Goal: Check status: Check status

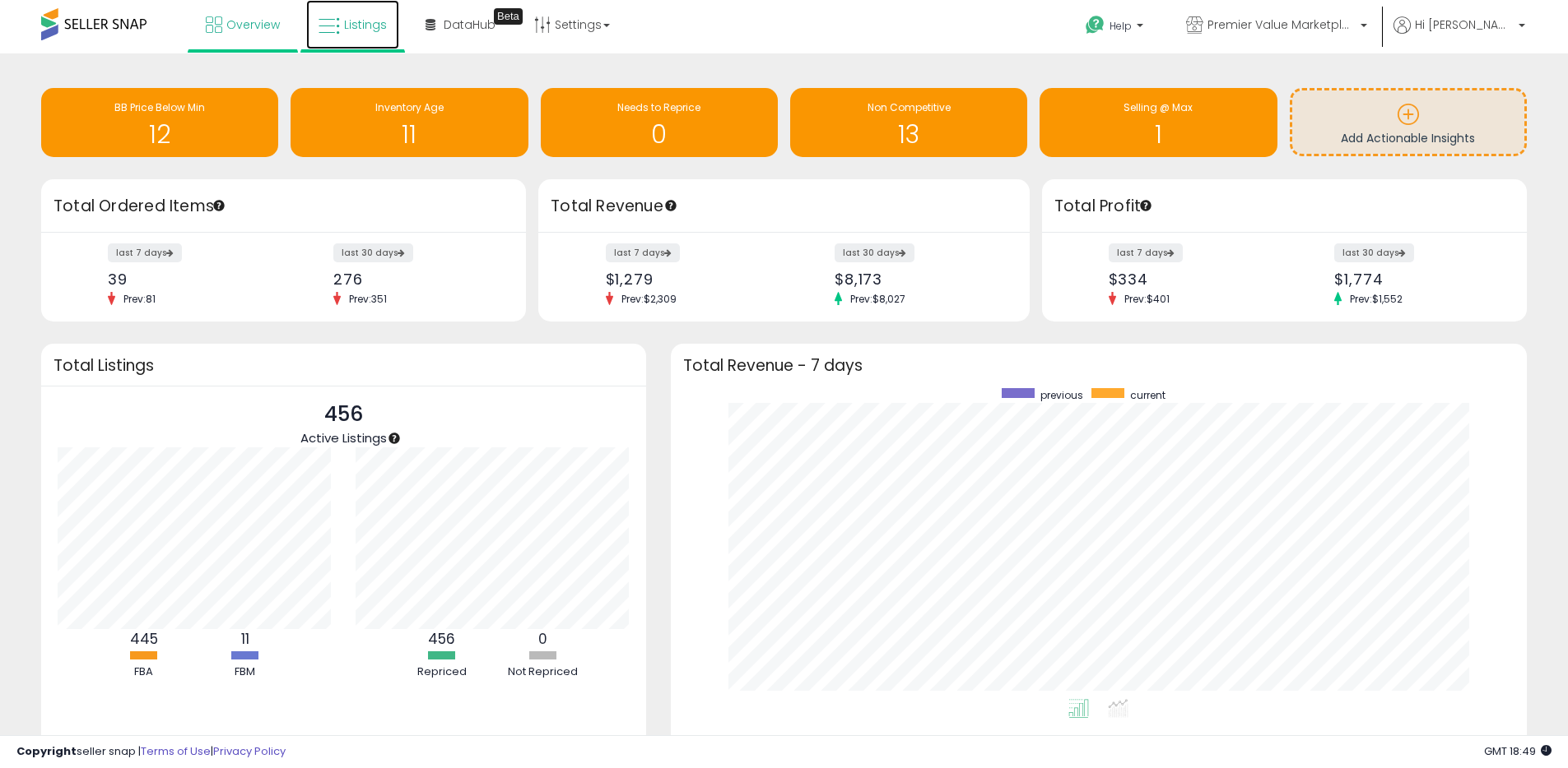
click at [366, 20] on span "Listings" at bounding box center [365, 25] width 43 height 17
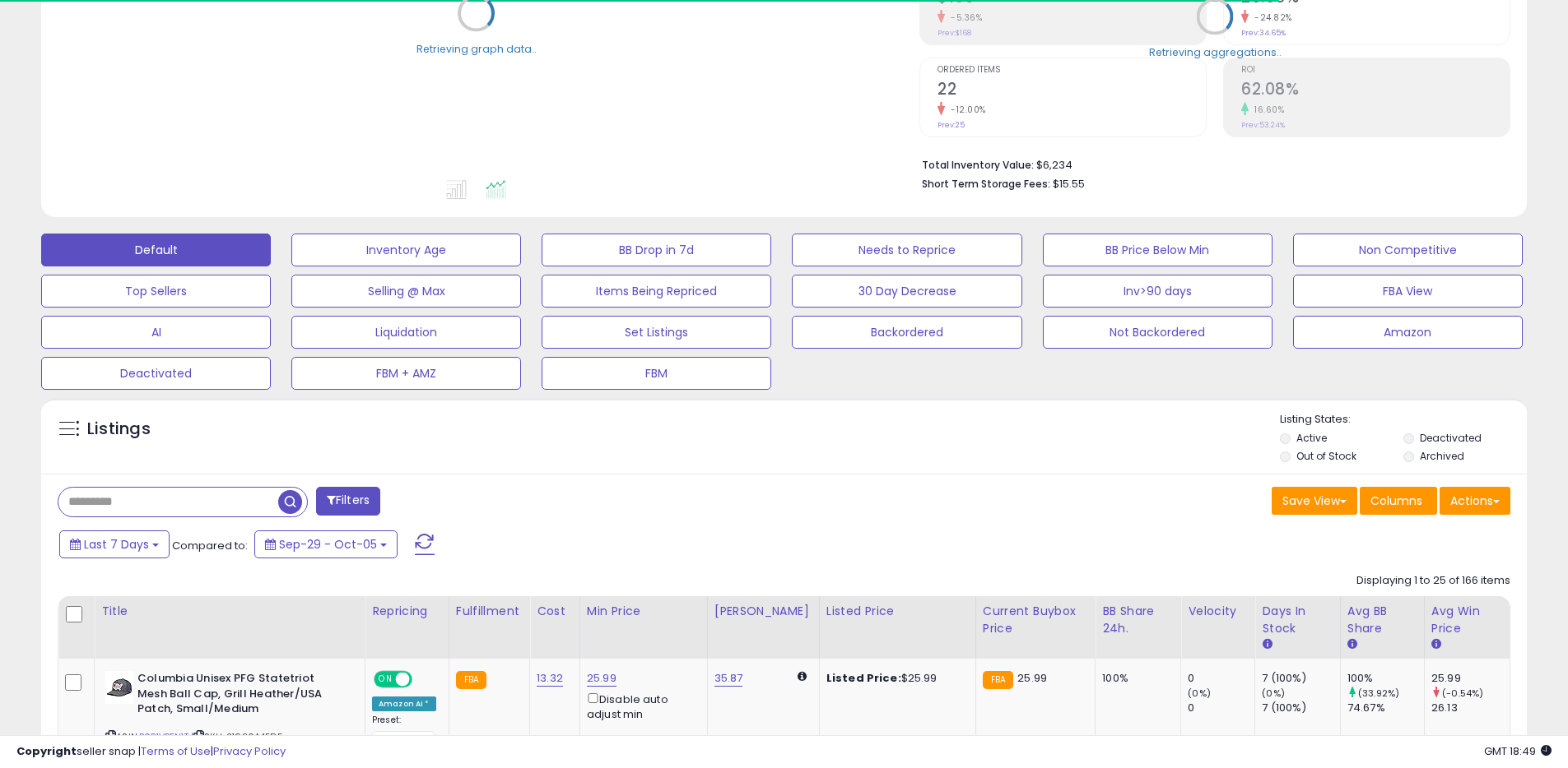
scroll to position [292, 0]
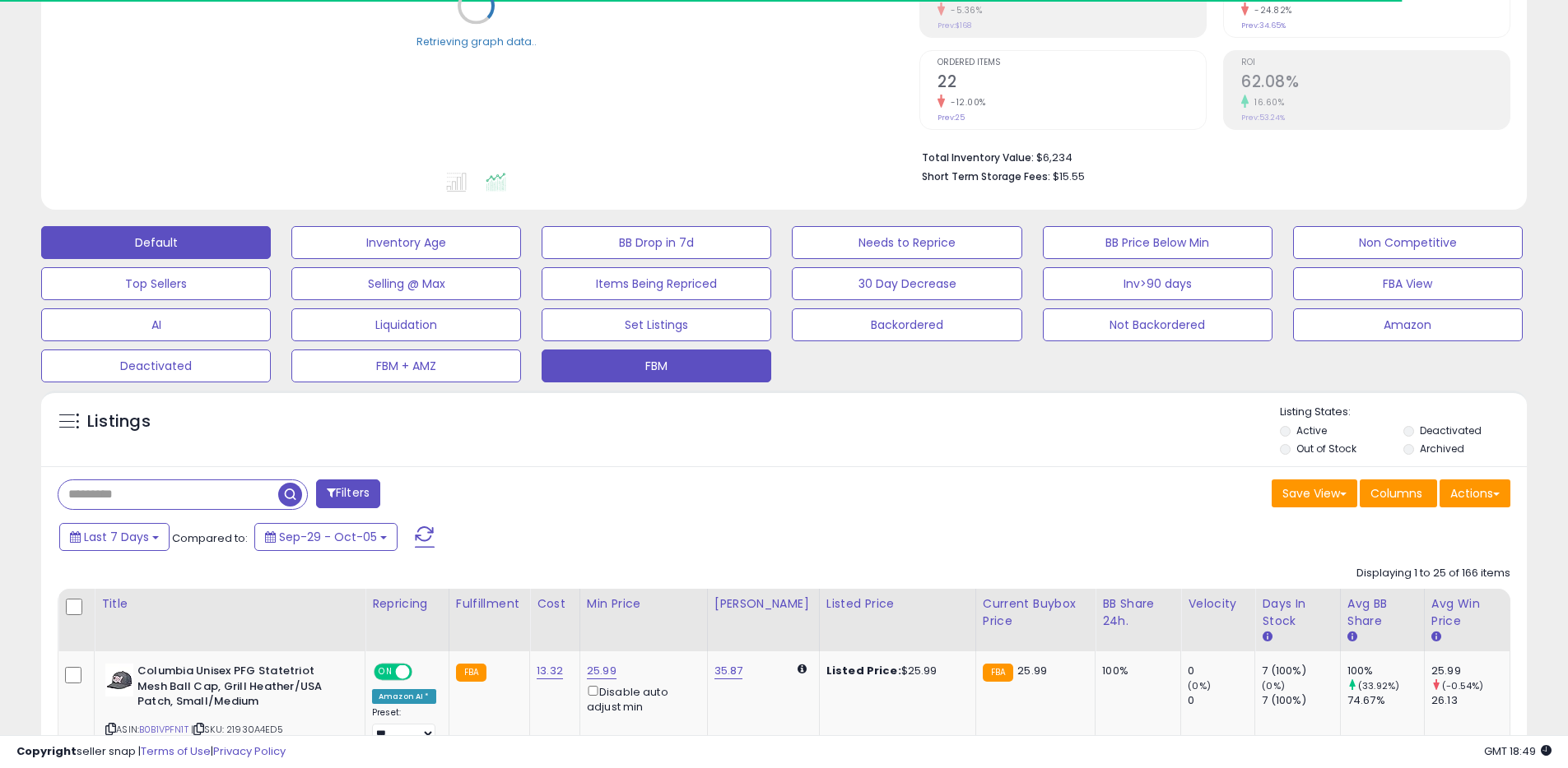
click at [665, 365] on button "FBM" at bounding box center [656, 366] width 230 height 33
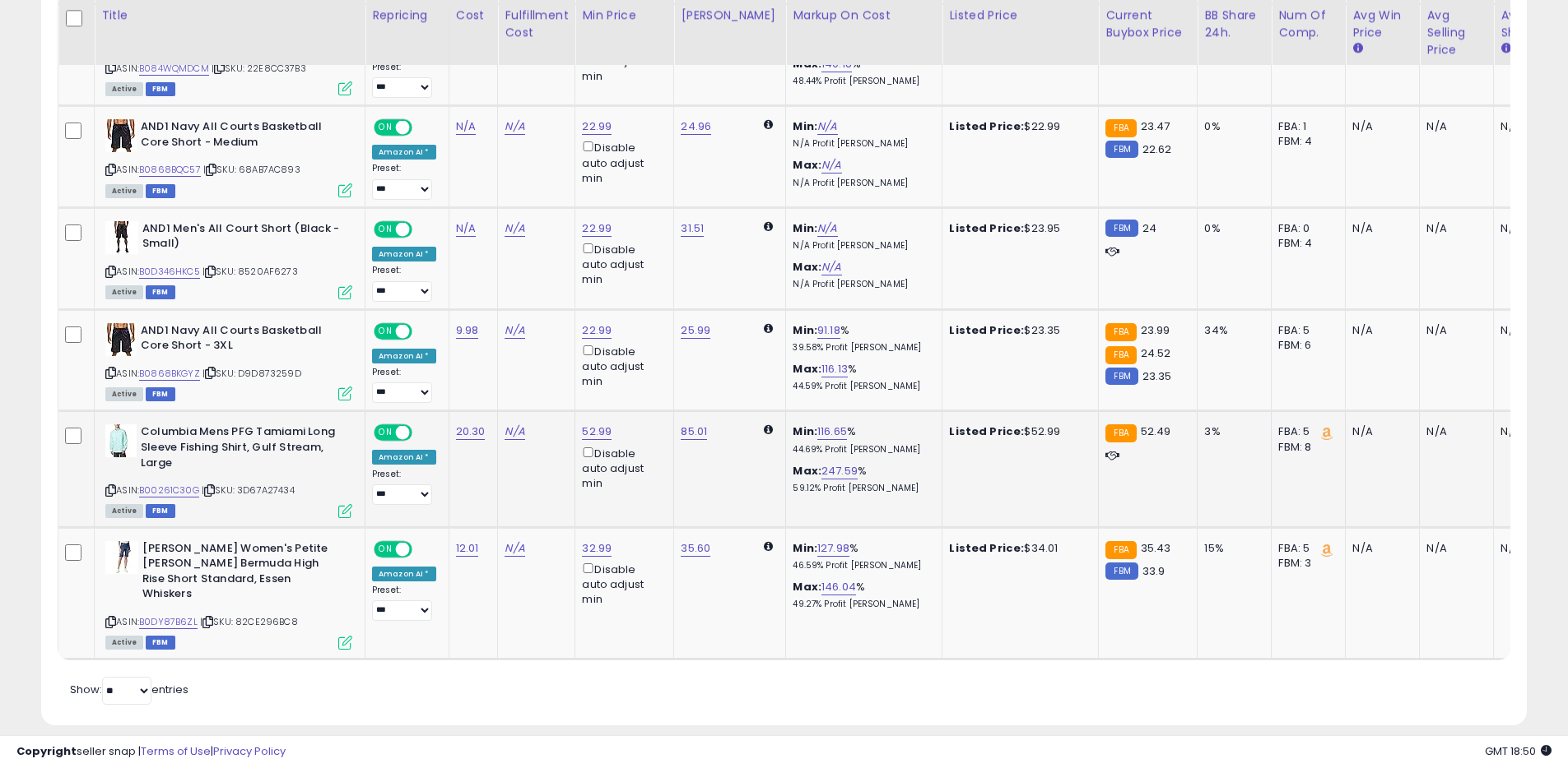
scroll to position [1407, 0]
click at [187, 483] on link "B00261C30G" at bounding box center [169, 489] width 60 height 14
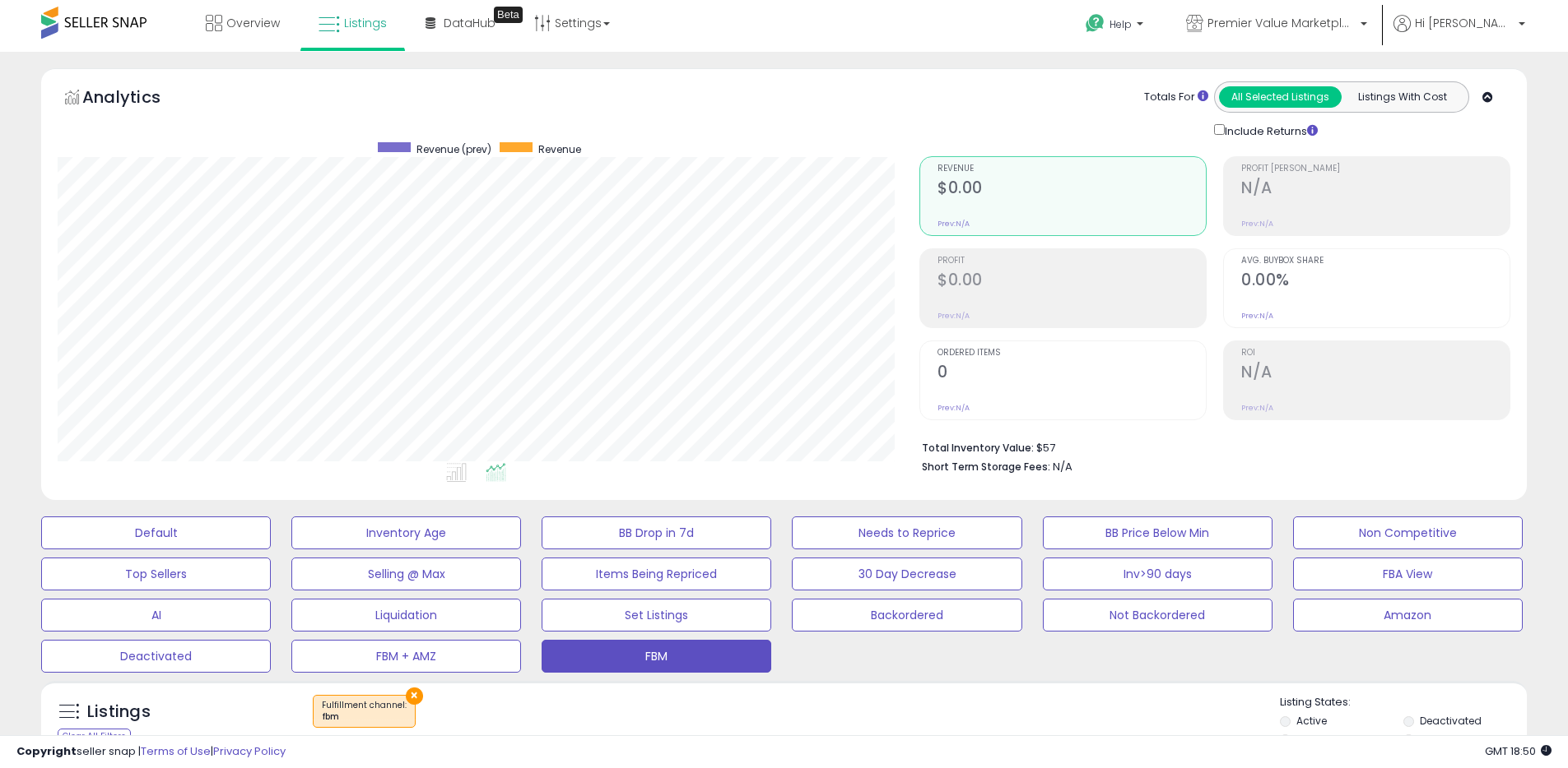
scroll to position [0, 0]
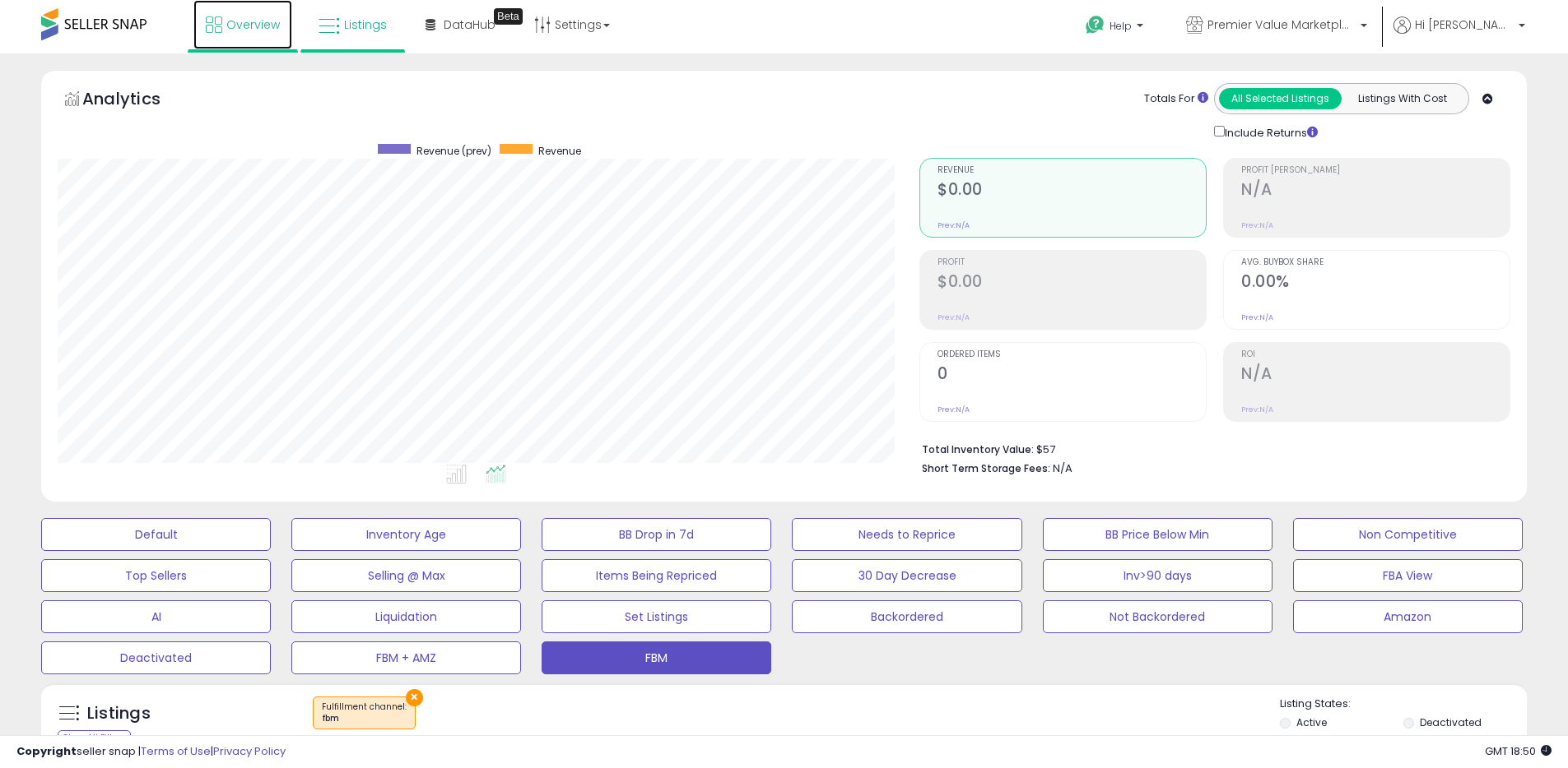
click at [221, 12] on link "Overview" at bounding box center [243, 24] width 99 height 49
